Goal: Task Accomplishment & Management: Use online tool/utility

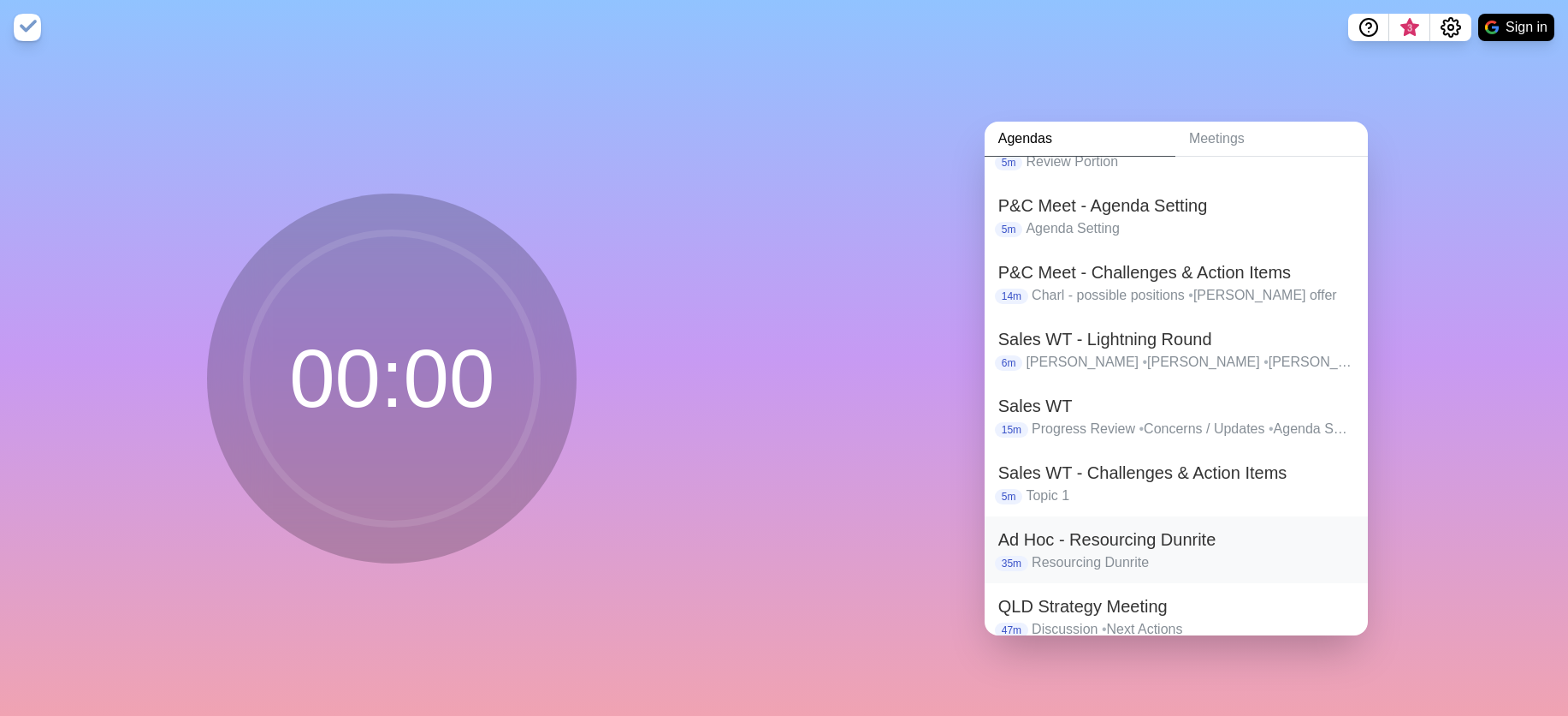
scroll to position [475, 0]
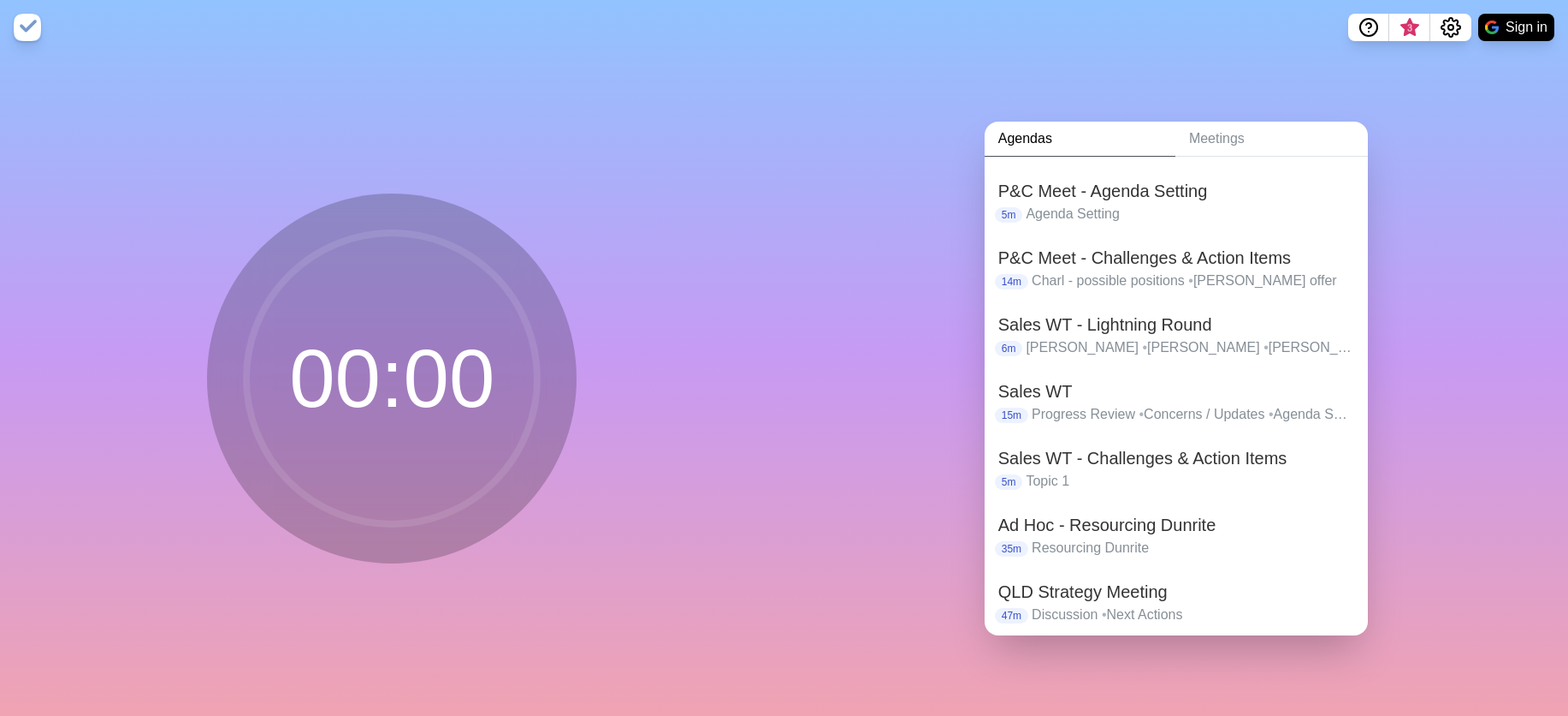
drag, startPoint x: 1092, startPoint y: 590, endPoint x: 1161, endPoint y: 574, distance: 70.8
click at [1096, 590] on h2 "QLD Strategy Meeting" at bounding box center [1177, 591] width 356 height 26
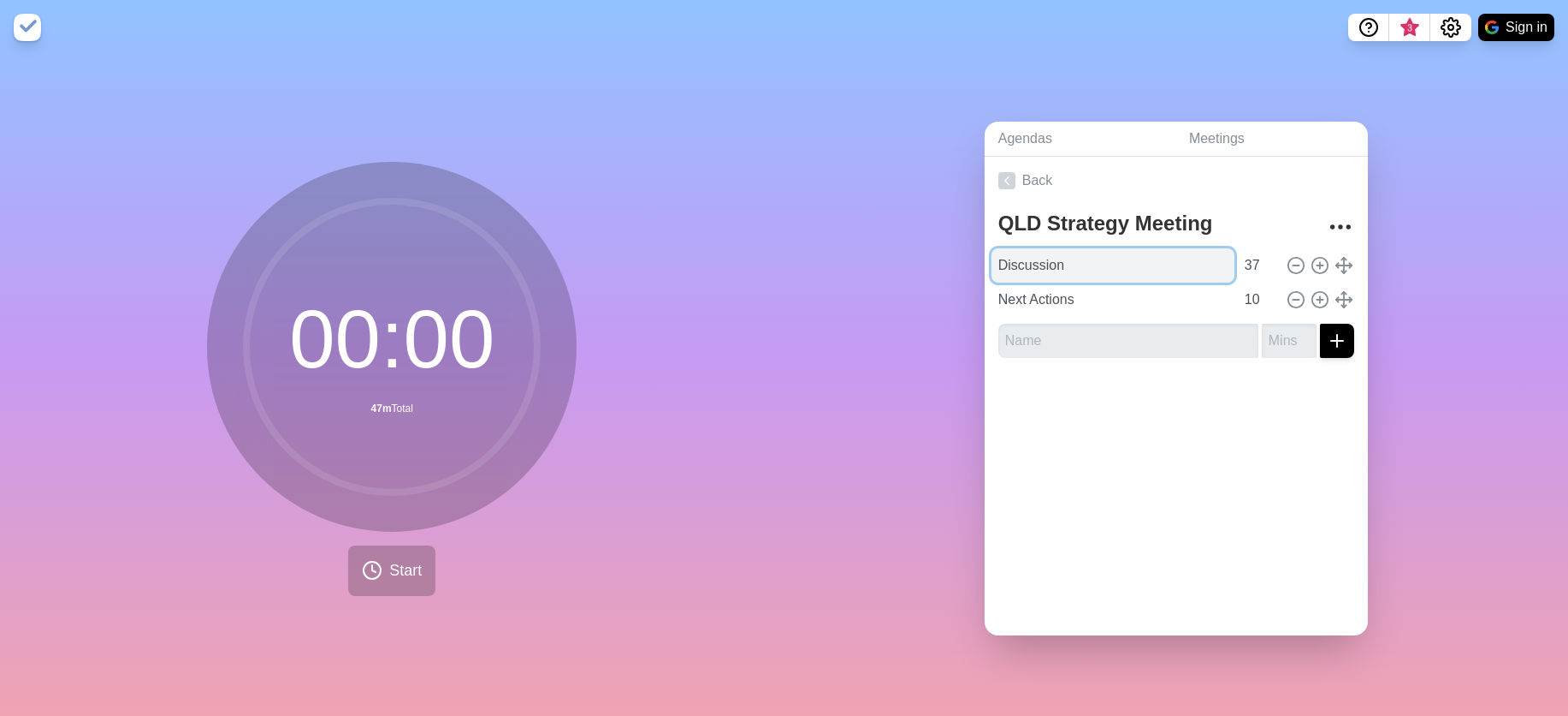
click at [993, 264] on input "Discussion" at bounding box center [1113, 265] width 243 height 34
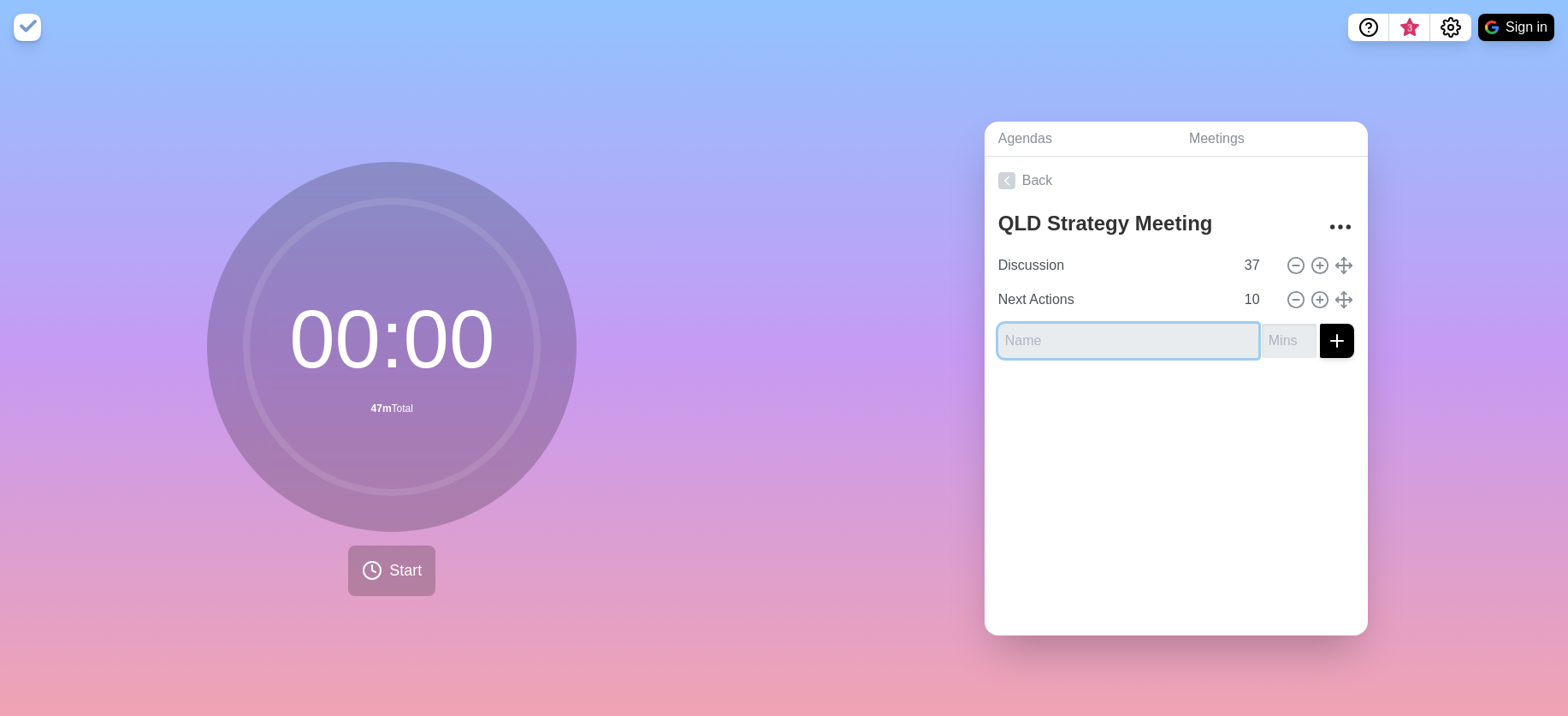
click at [1146, 339] on input "text" at bounding box center [1129, 340] width 261 height 34
drag, startPoint x: 1488, startPoint y: 322, endPoint x: 1409, endPoint y: 325, distance: 79.1
click at [1484, 322] on div "Agendas Meetings Back QLD Strategy Meeting Discussion 37 Next Actions 10" at bounding box center [1177, 386] width 784 height 661
click at [1128, 328] on input "text" at bounding box center [1129, 340] width 261 height 34
type input "Actions from previous meetings"
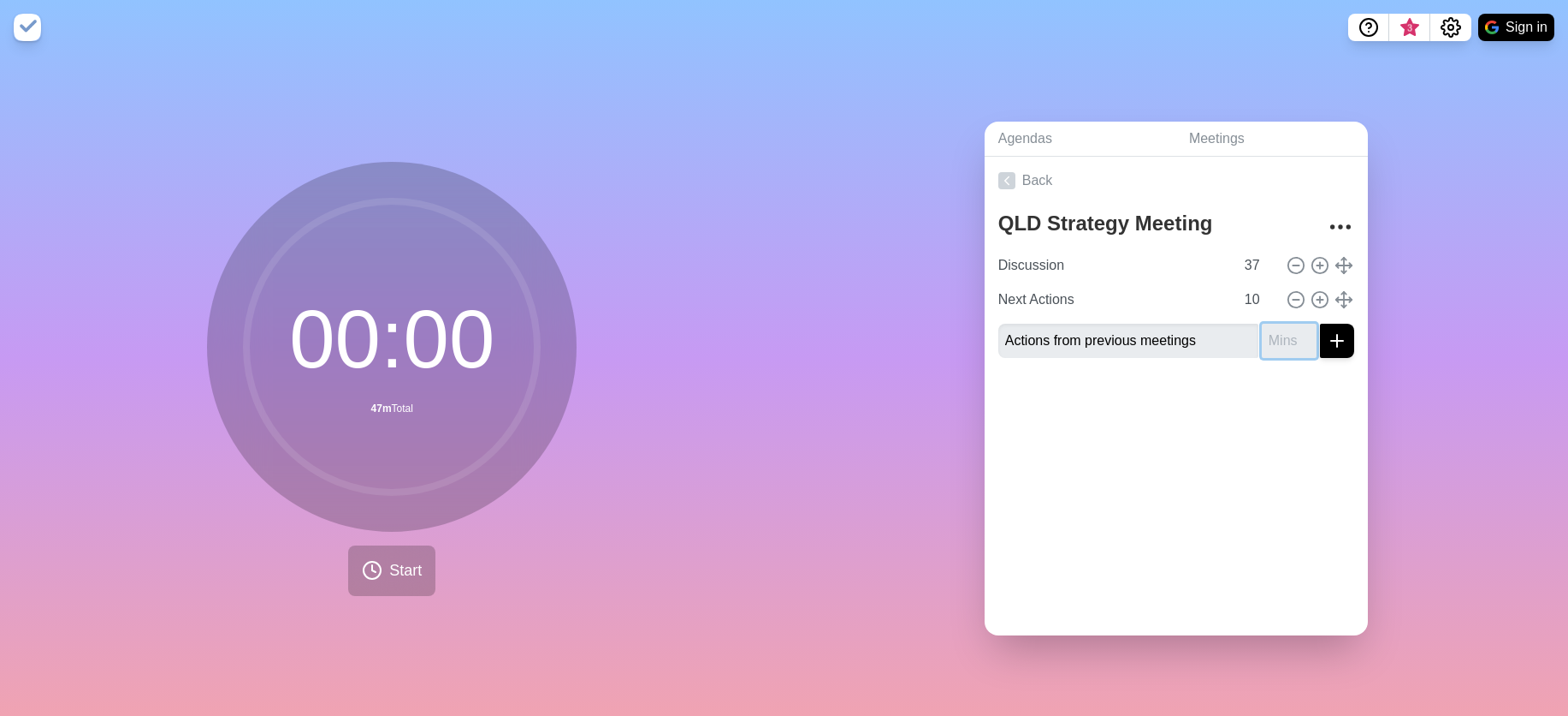
click at [1271, 335] on input "number" at bounding box center [1290, 340] width 55 height 34
type input "10"
click at [1320, 324] on button "submit" at bounding box center [1337, 340] width 34 height 34
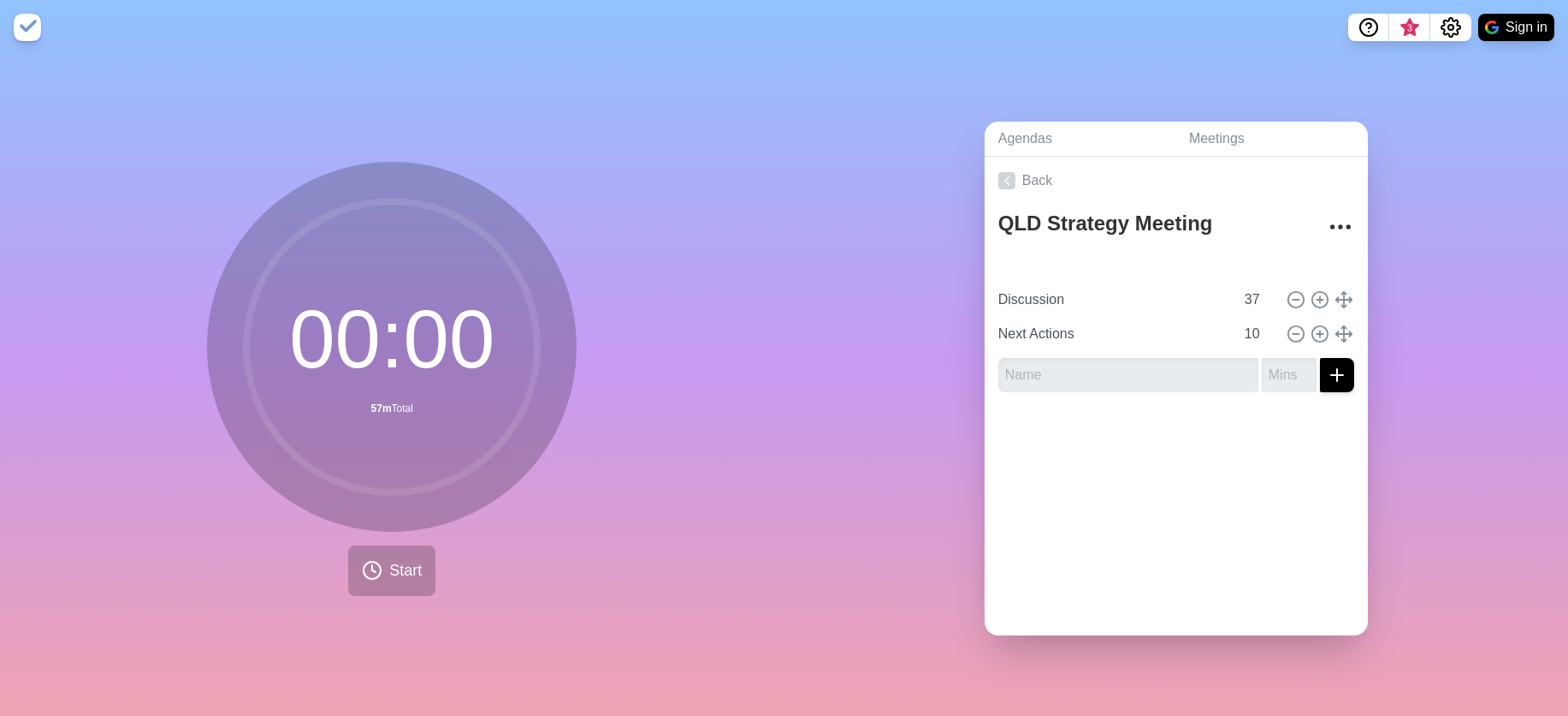
type input "Actions from previous meetings"
type input "10"
type input "Discussion"
type input "37"
type input "Next Actions"
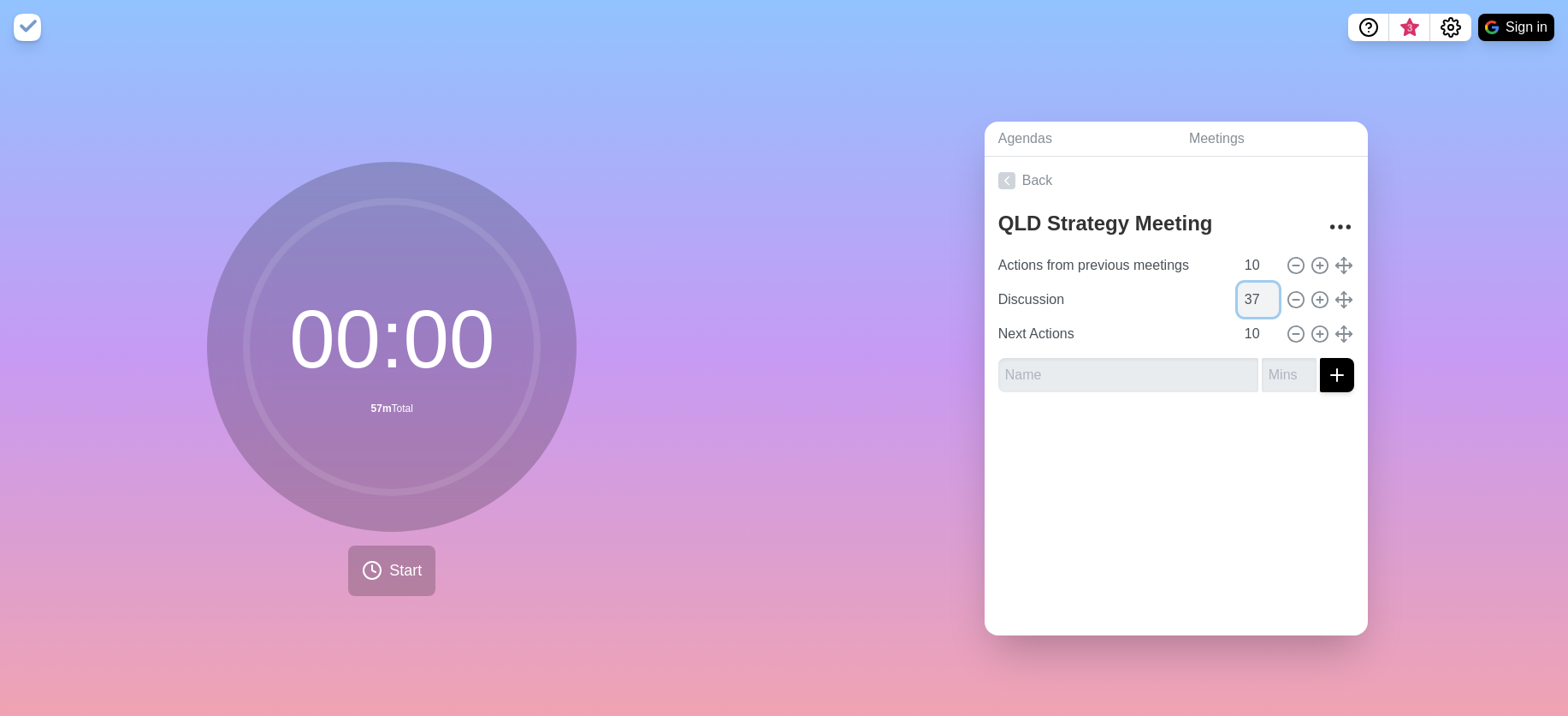
click at [1238, 292] on input "37" at bounding box center [1258, 299] width 41 height 34
click at [1238, 294] on input "37" at bounding box center [1258, 299] width 41 height 34
drag, startPoint x: 1225, startPoint y: 296, endPoint x: 1248, endPoint y: 294, distance: 23.1
click at [1248, 294] on input "37" at bounding box center [1258, 299] width 41 height 34
type input "30"
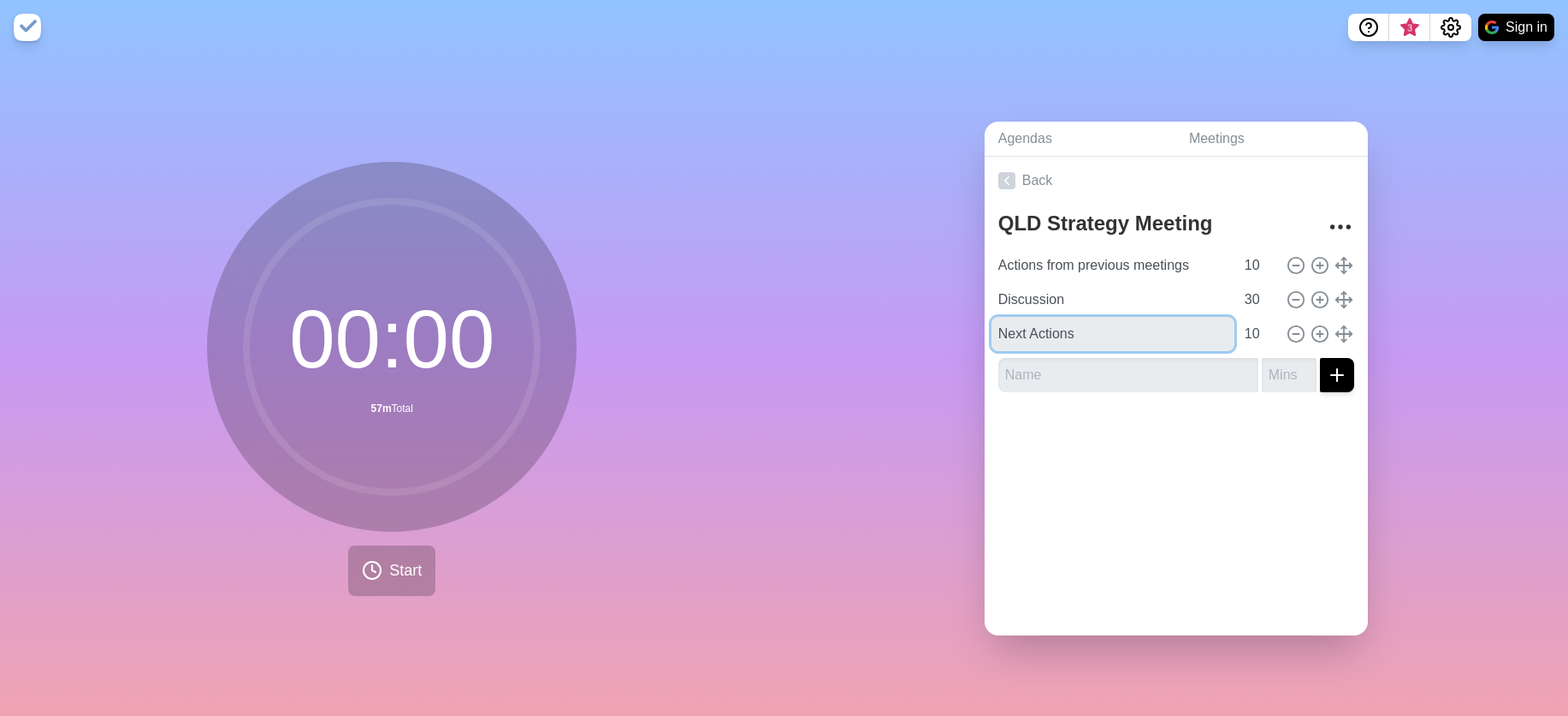
click at [1139, 343] on input "Next Actions" at bounding box center [1113, 333] width 243 height 34
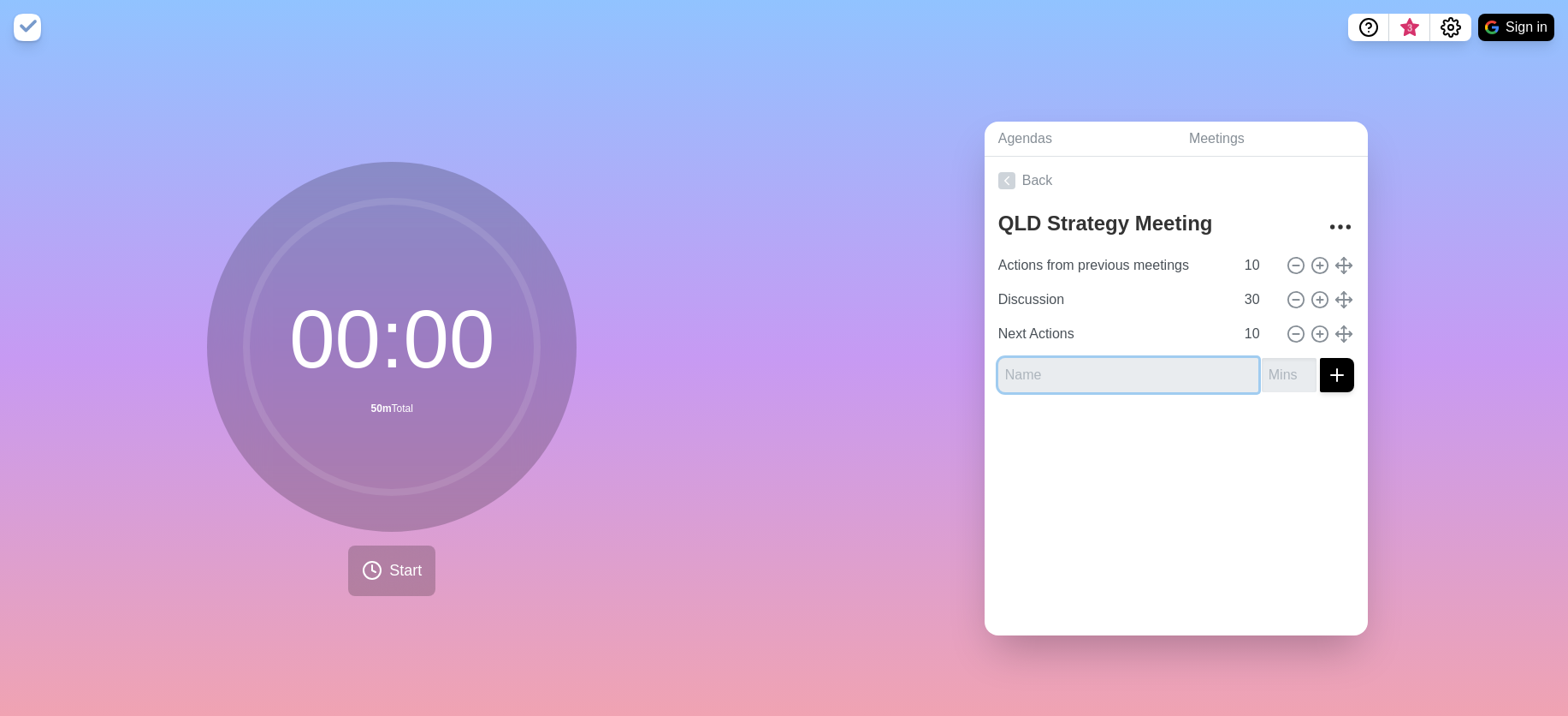
click at [1137, 371] on input "text" at bounding box center [1129, 375] width 261 height 34
click at [1026, 418] on div at bounding box center [1177, 441] width 383 height 69
drag, startPoint x: 1483, startPoint y: 475, endPoint x: 1113, endPoint y: 2, distance: 600.5
click at [1478, 475] on div "Agendas Meetings Back QLD Strategy Meeting Actions from previous meetings 10 Di…" at bounding box center [1177, 386] width 784 height 661
click at [1476, 360] on div "Agendas Meetings Back QLD Strategy Meeting Actions from previous meetings 10 Di…" at bounding box center [1177, 386] width 784 height 661
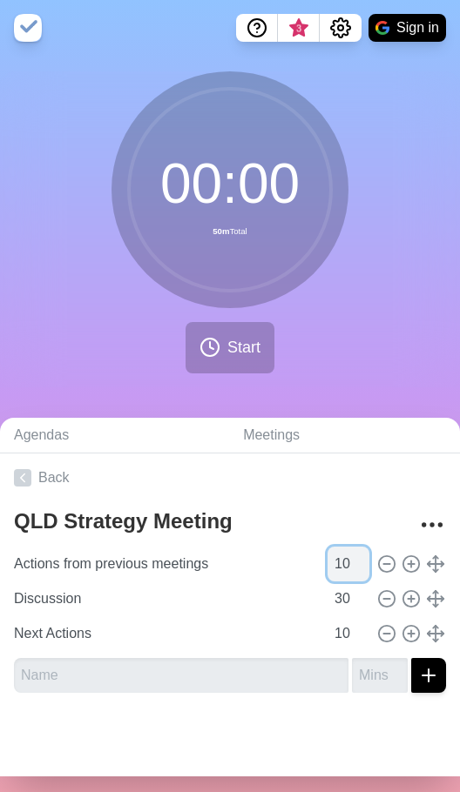
click at [327, 571] on input "10" at bounding box center [348, 564] width 42 height 35
drag, startPoint x: 309, startPoint y: 562, endPoint x: 330, endPoint y: 562, distance: 20.9
click at [330, 562] on input "10" at bounding box center [348, 564] width 42 height 35
click at [187, 727] on div at bounding box center [230, 742] width 460 height 70
drag, startPoint x: 310, startPoint y: 563, endPoint x: 333, endPoint y: 563, distance: 23.5
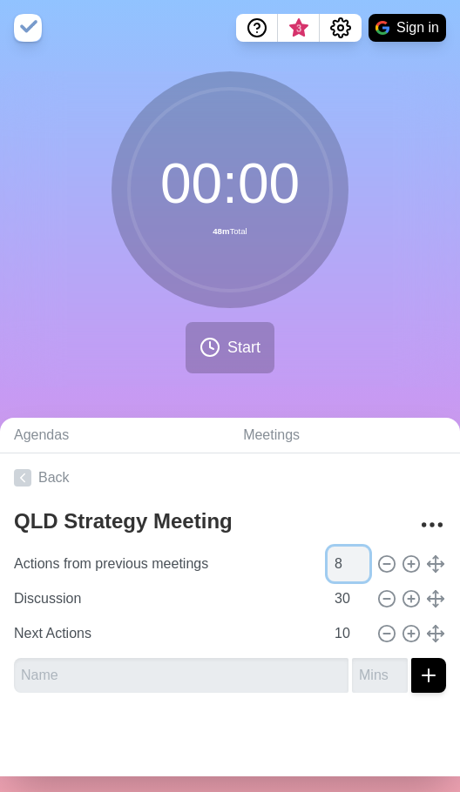
click at [333, 563] on input "8" at bounding box center [348, 564] width 42 height 35
type input "7"
click at [245, 727] on div at bounding box center [230, 742] width 460 height 70
click at [240, 357] on span "Start" at bounding box center [243, 348] width 33 height 24
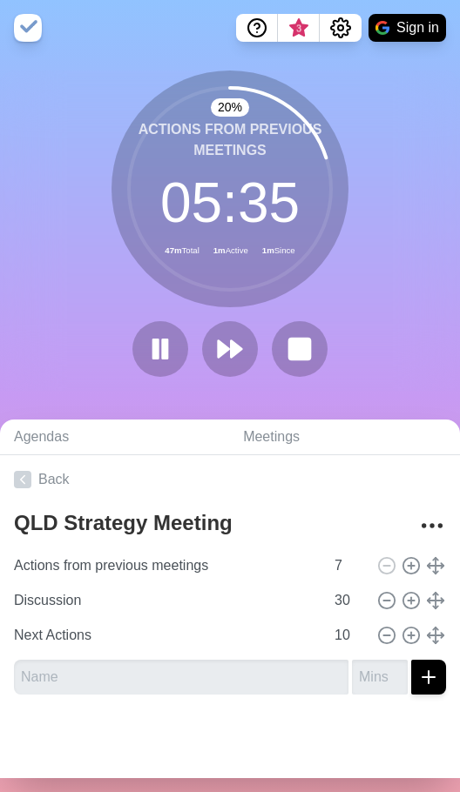
click at [404, 228] on div "20 % Actions from previous meetings 05 : 35 47m Total 1m Active 1m Since" at bounding box center [230, 231] width 460 height 320
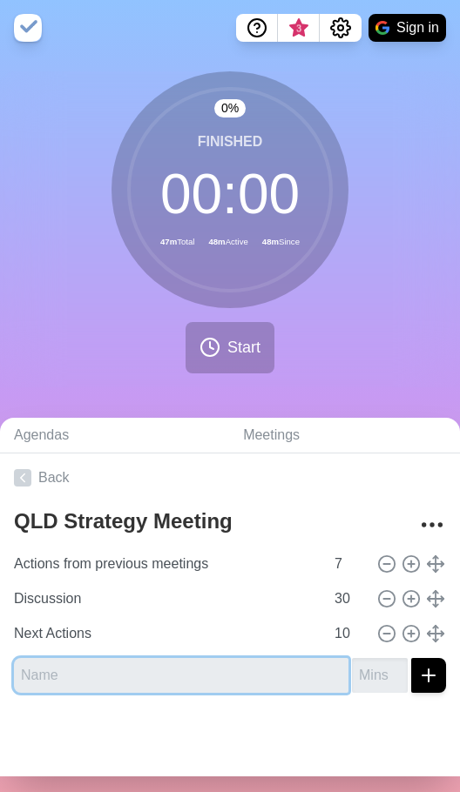
click at [158, 672] on input "text" at bounding box center [181, 675] width 334 height 35
type input "Extensions"
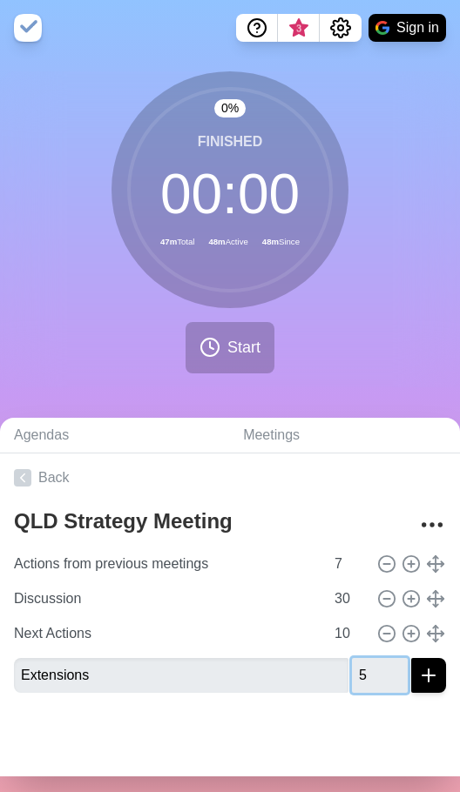
type input "5"
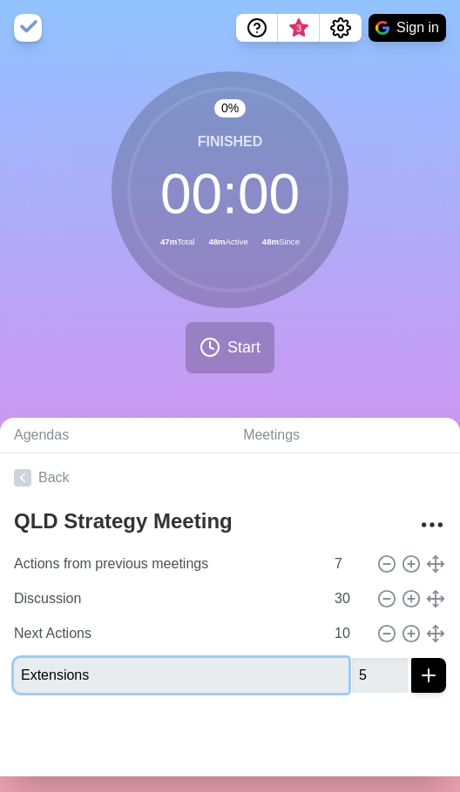
click at [141, 670] on input "Extensions" at bounding box center [181, 675] width 334 height 35
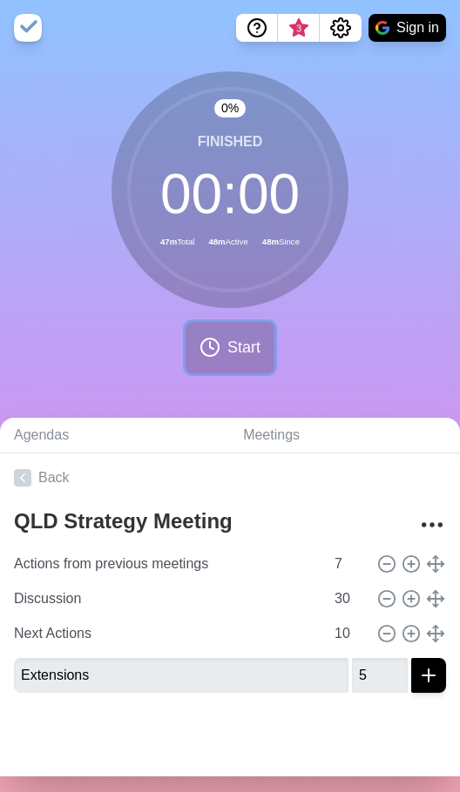
click at [232, 353] on span "Start" at bounding box center [243, 348] width 33 height 24
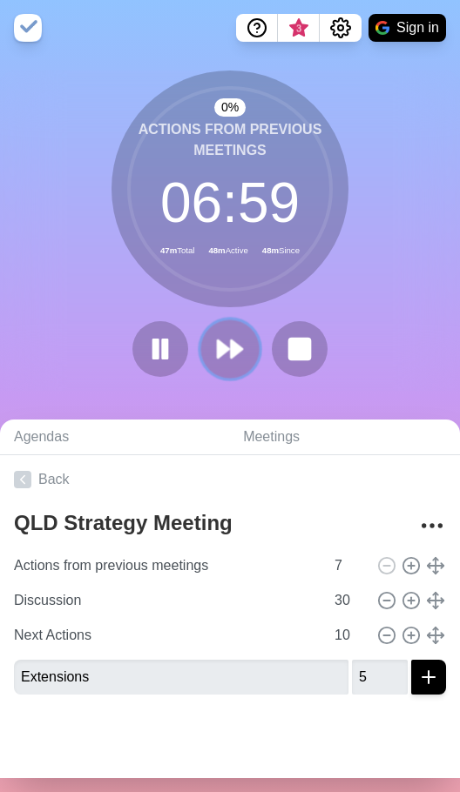
click at [220, 360] on icon at bounding box center [230, 349] width 30 height 30
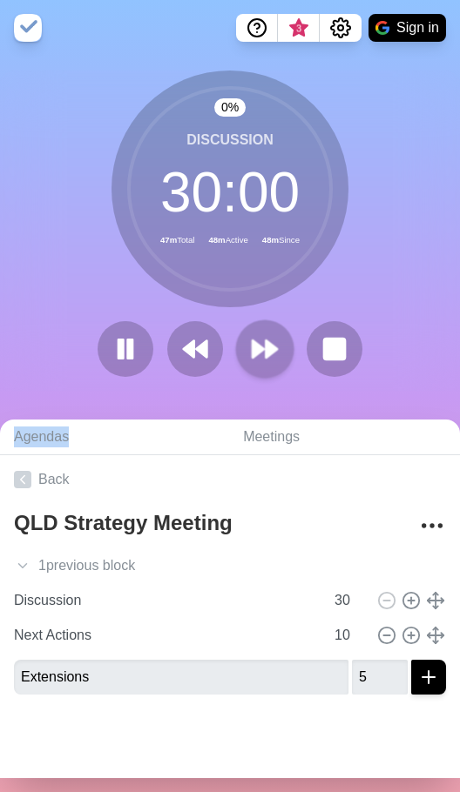
click at [220, 360] on div at bounding box center [230, 349] width 279 height 56
click at [237, 347] on button at bounding box center [264, 348] width 58 height 58
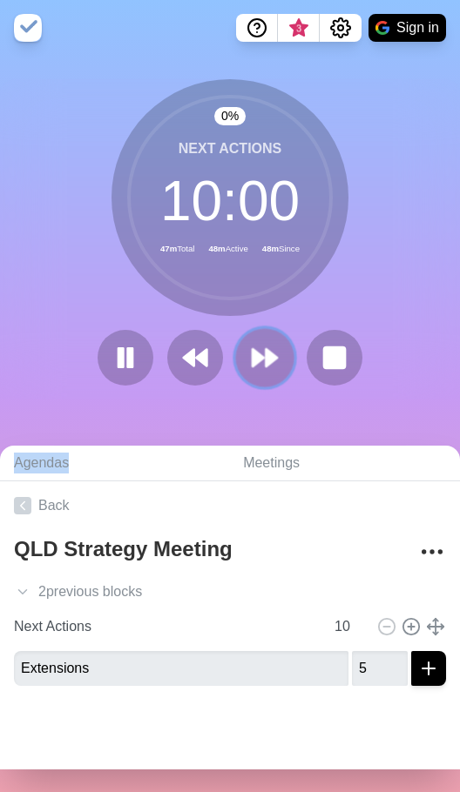
click at [265, 366] on polygon at bounding box center [270, 357] width 11 height 17
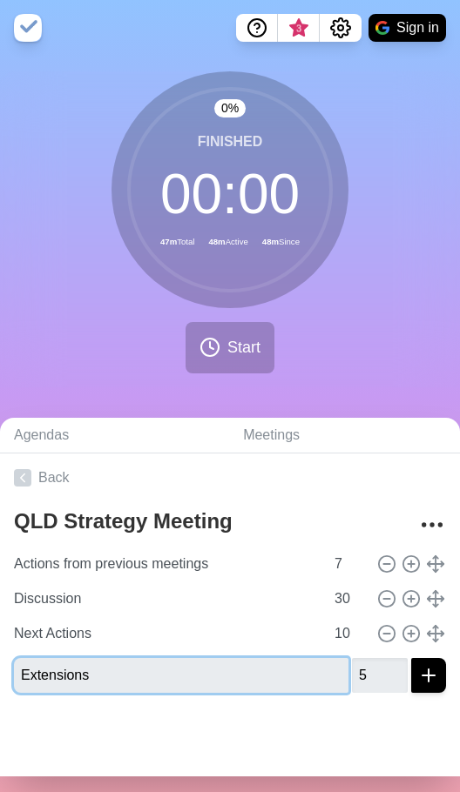
click at [122, 675] on input "Extensions" at bounding box center [181, 675] width 334 height 35
